Goal: Task Accomplishment & Management: Use online tool/utility

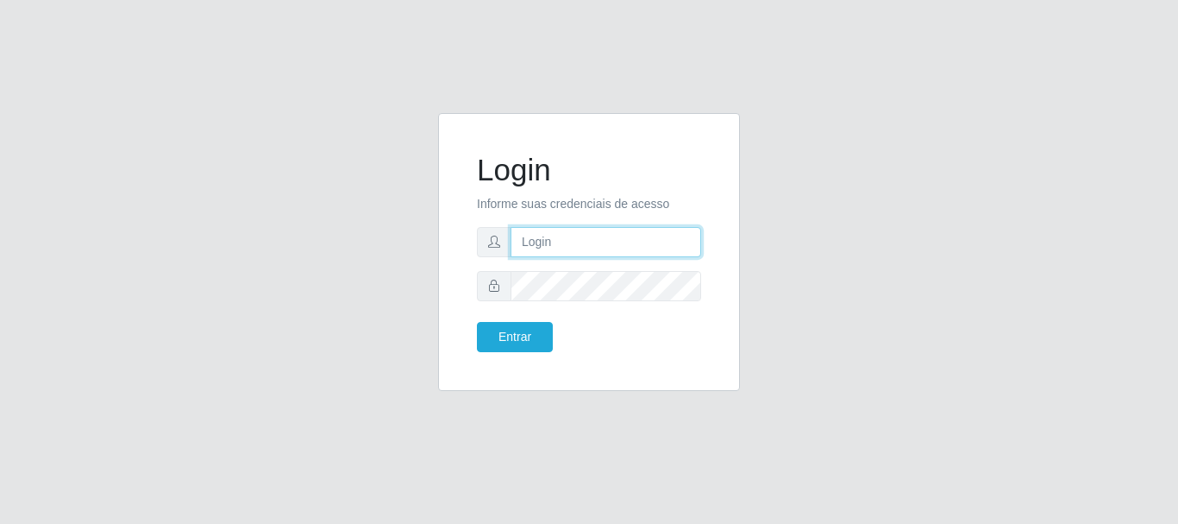
drag, startPoint x: 570, startPoint y: 235, endPoint x: 588, endPoint y: 251, distance: 24.4
click at [570, 235] on input "text" at bounding box center [606, 242] width 191 height 30
type input "Ubiratan@confglacer"
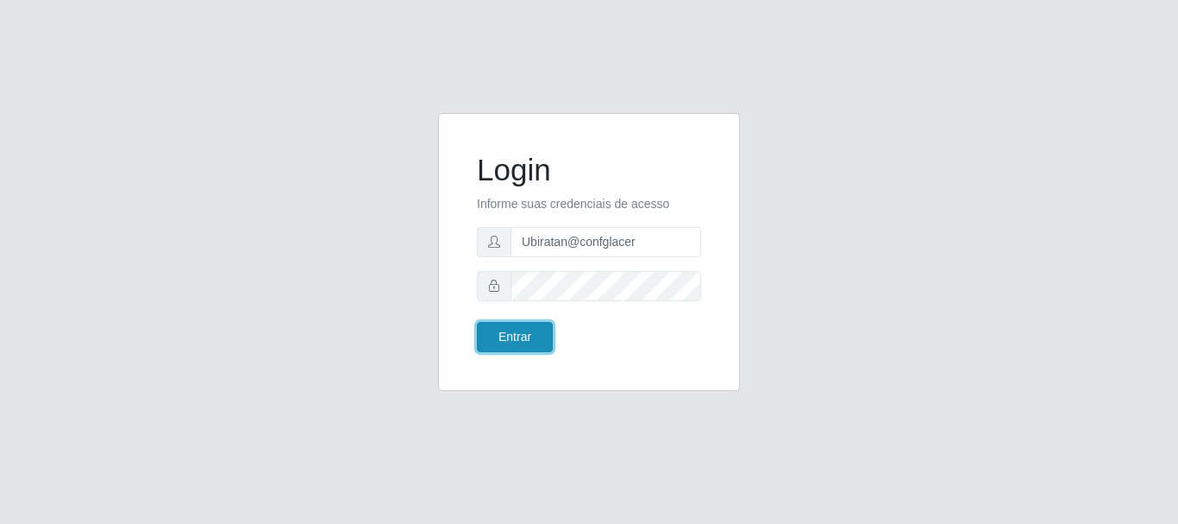
click at [502, 335] on button "Entrar" at bounding box center [515, 337] width 76 height 30
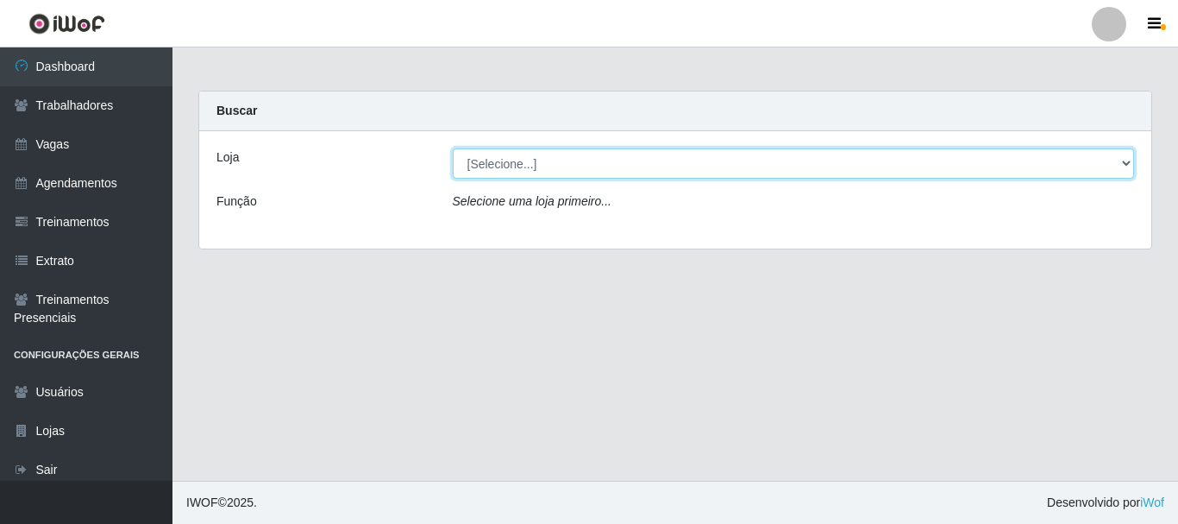
click at [580, 165] on select "[Selecione...] Glace Real Confeitaria" at bounding box center [794, 163] width 682 height 30
select select "445"
click at [453, 148] on select "[Selecione...] Glace Real Confeitaria" at bounding box center [794, 163] width 682 height 30
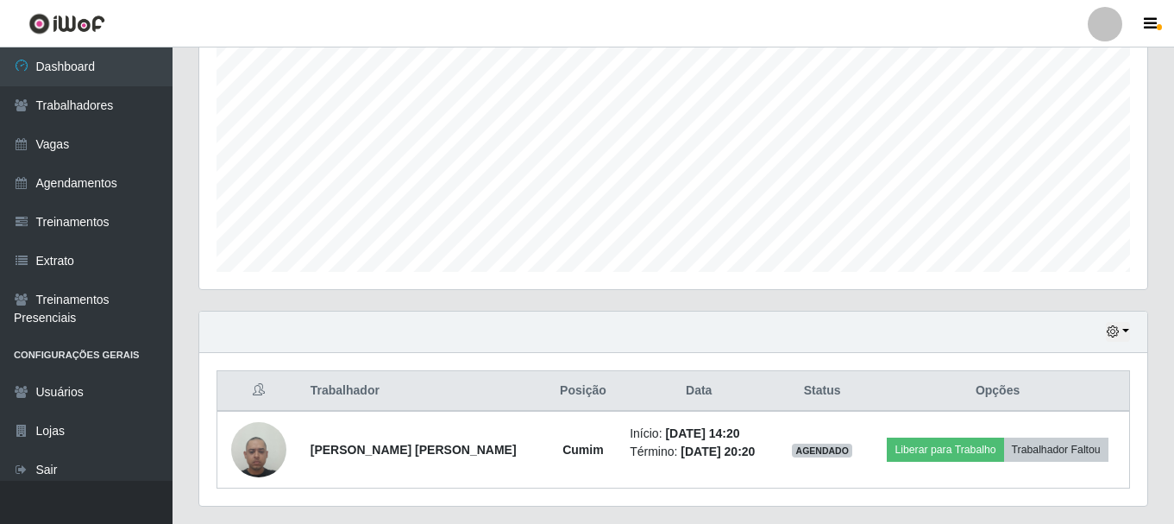
scroll to position [392, 0]
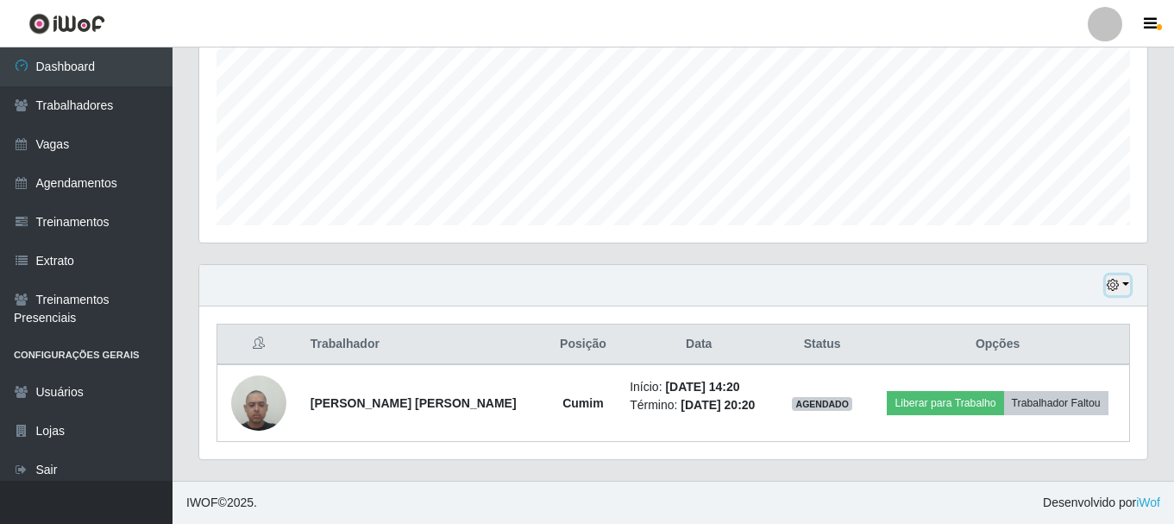
click at [1120, 289] on button "button" at bounding box center [1118, 285] width 24 height 20
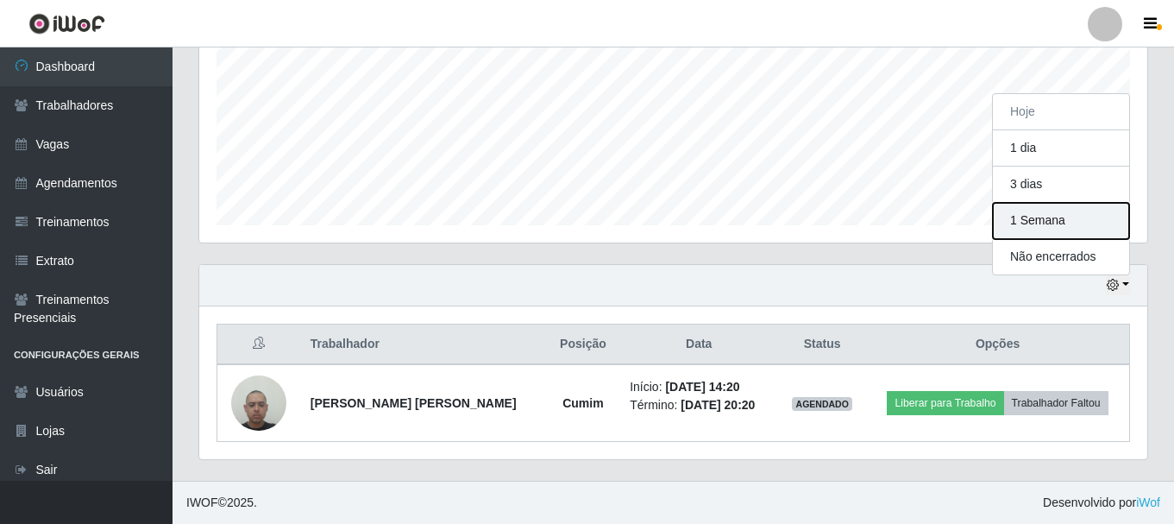
click at [1046, 215] on button "1 Semana" at bounding box center [1061, 221] width 136 height 36
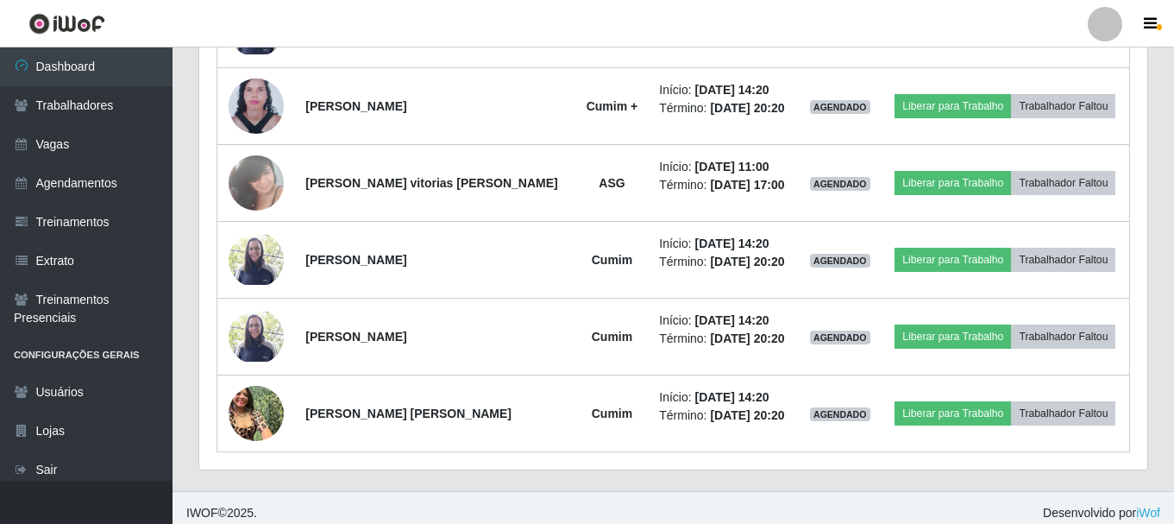
scroll to position [1006, 0]
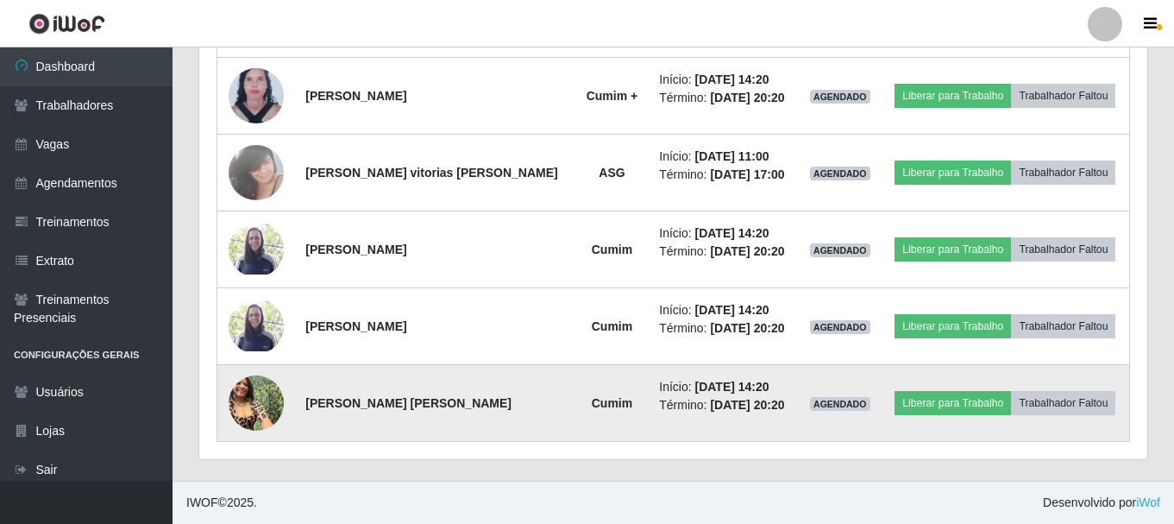
click at [245, 409] on img at bounding box center [256, 402] width 55 height 73
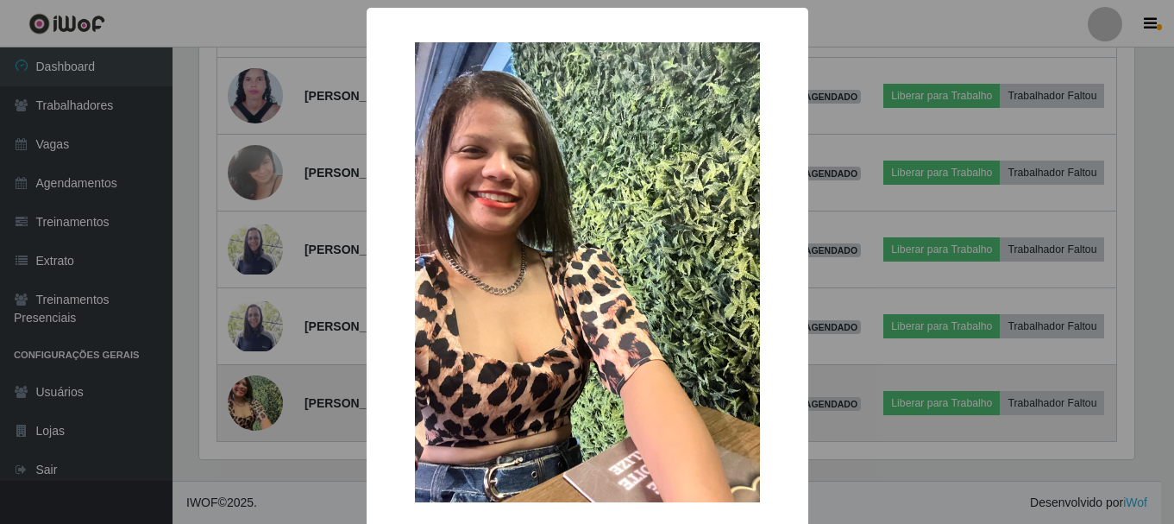
scroll to position [358, 939]
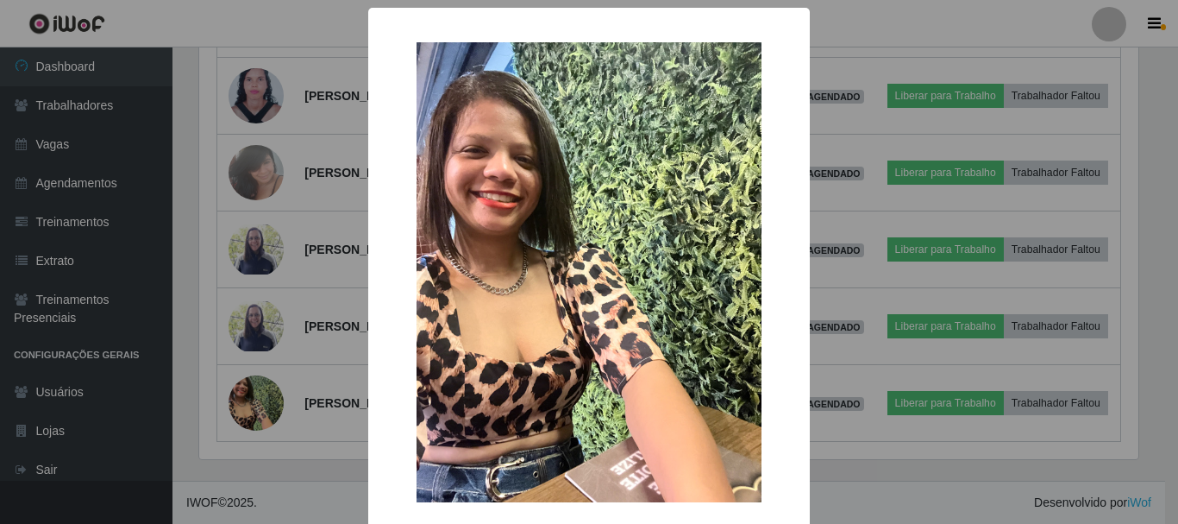
click at [322, 392] on div "× OK Cancel" at bounding box center [589, 262] width 1178 height 524
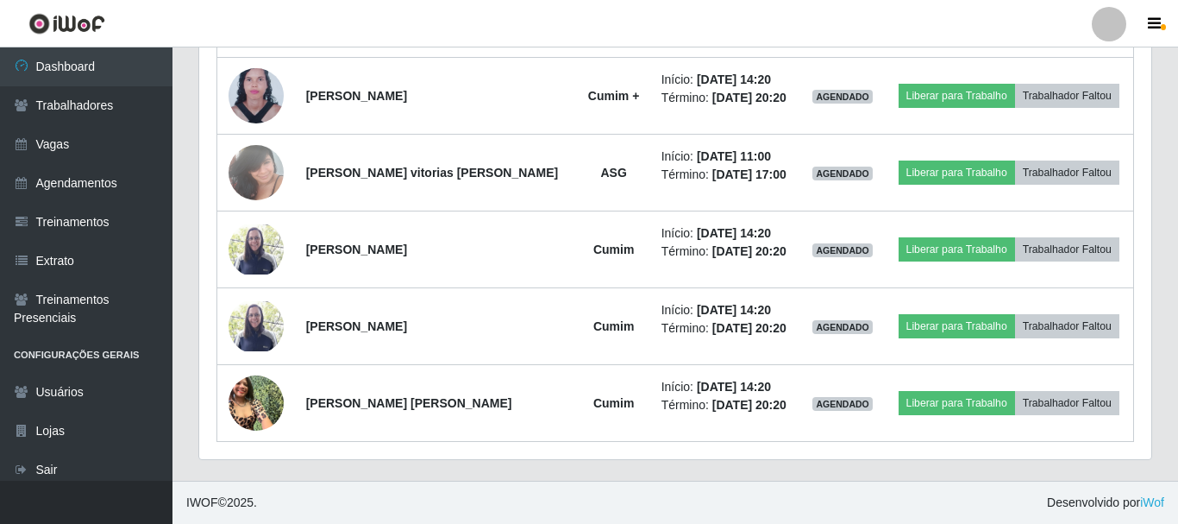
scroll to position [358, 948]
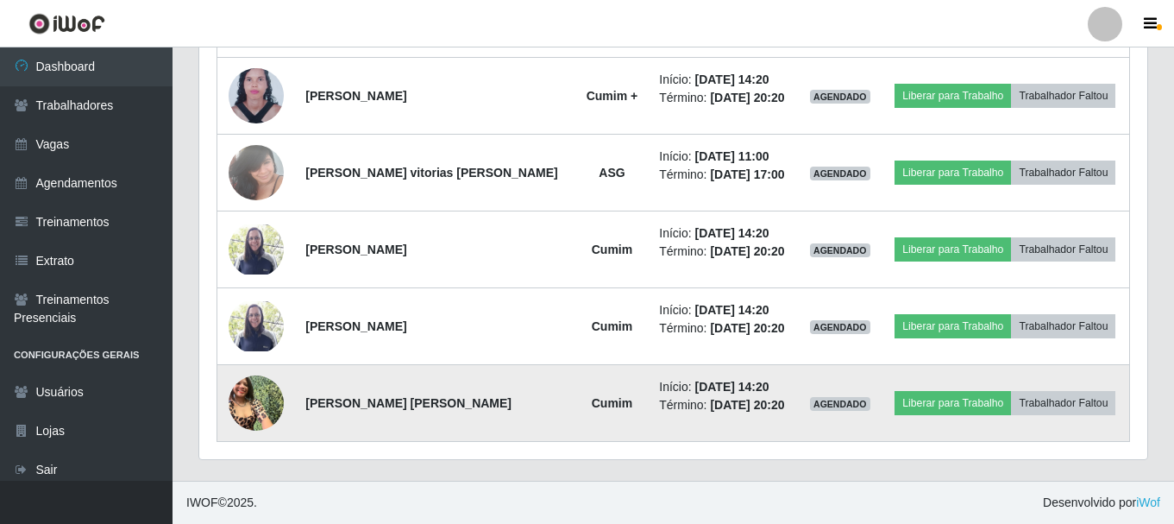
click at [273, 396] on img at bounding box center [256, 402] width 55 height 73
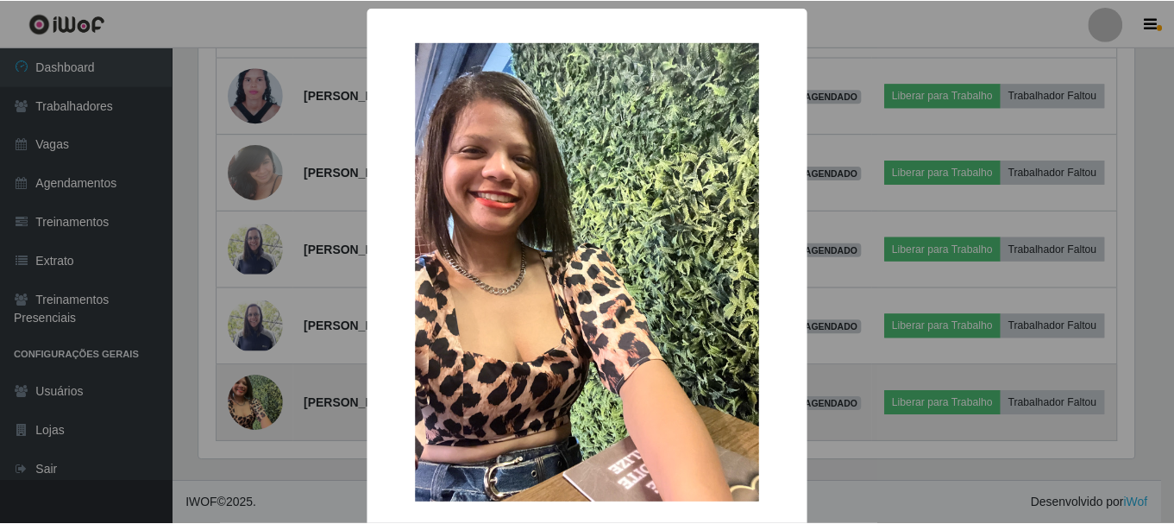
scroll to position [358, 939]
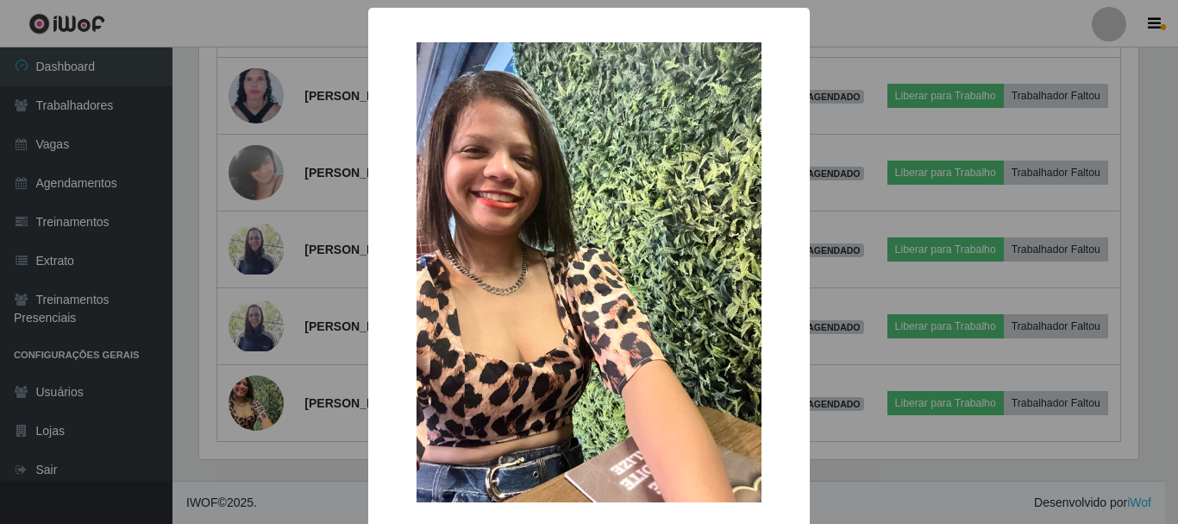
click at [335, 340] on div "× OK Cancel" at bounding box center [589, 262] width 1178 height 524
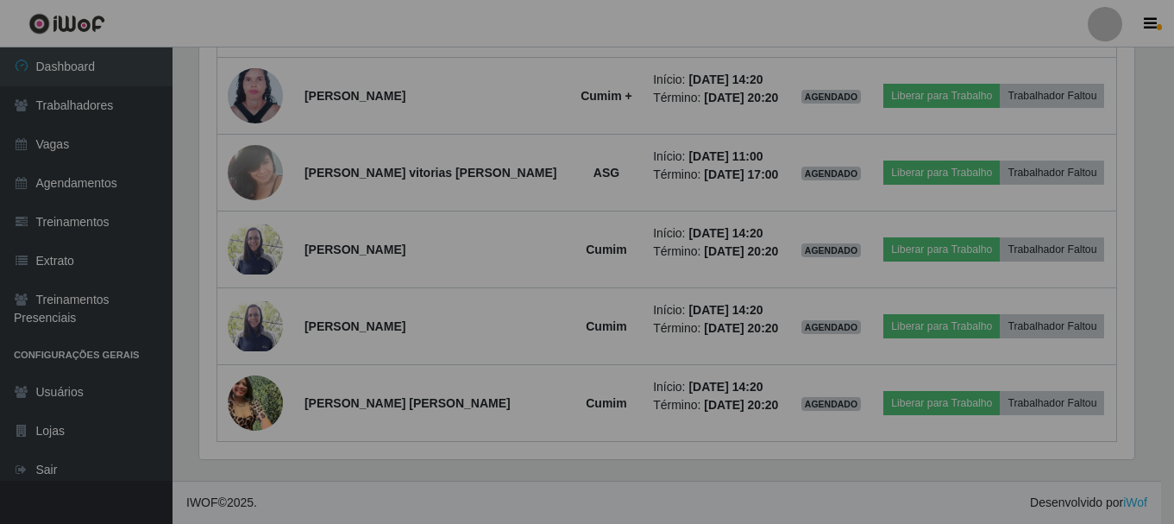
scroll to position [358, 948]
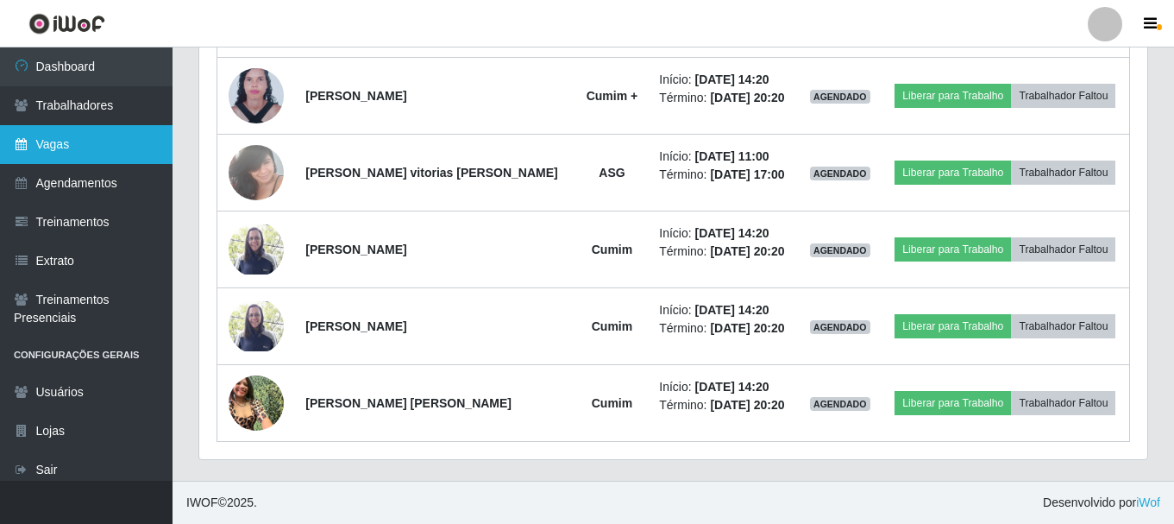
click at [91, 132] on link "Vagas" at bounding box center [86, 144] width 172 height 39
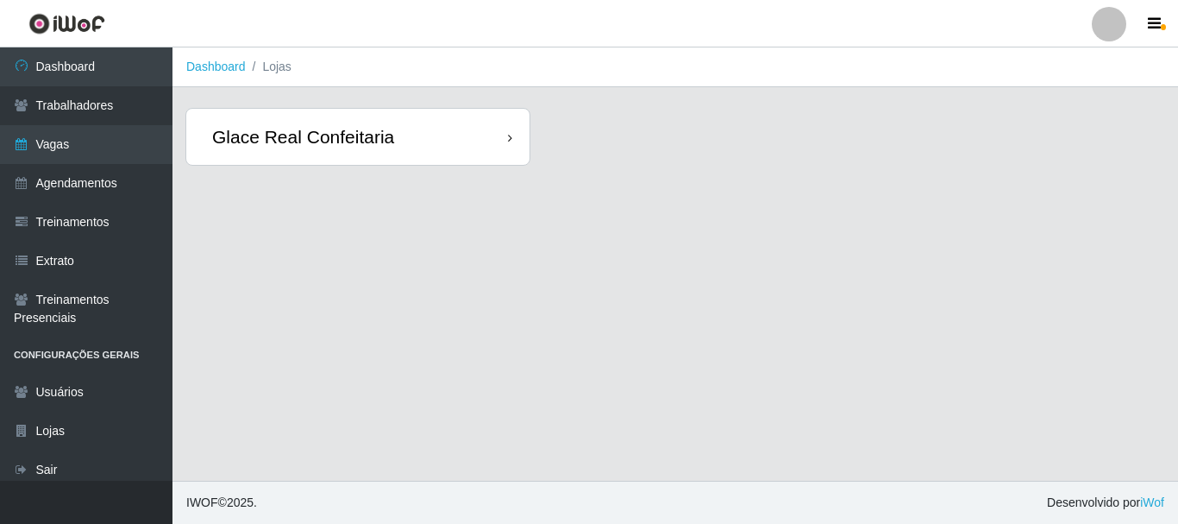
click at [444, 147] on div "Glace Real Confeitaria" at bounding box center [357, 137] width 343 height 56
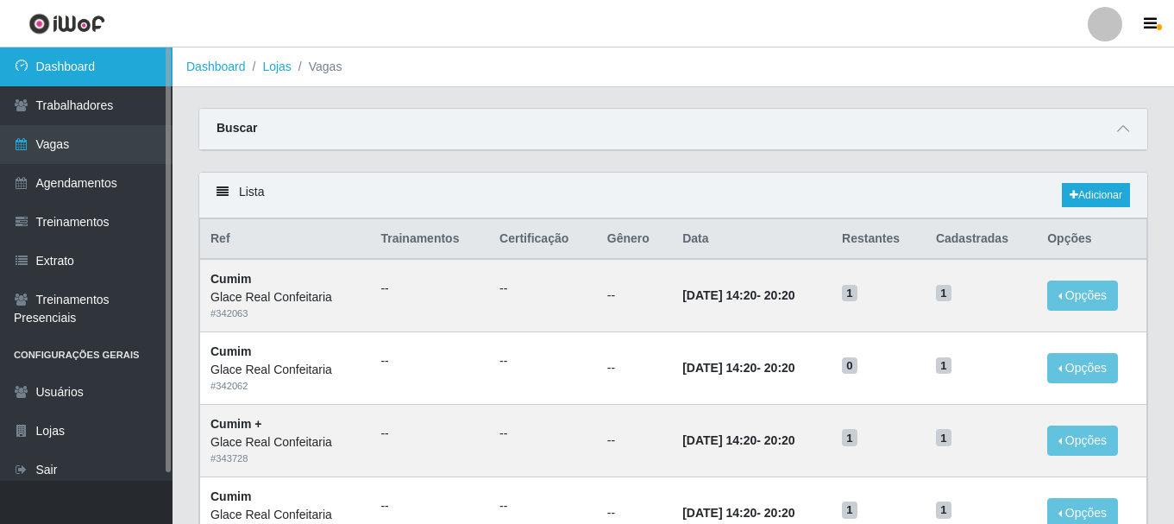
click at [58, 61] on link "Dashboard" at bounding box center [86, 66] width 172 height 39
